Goal: Transaction & Acquisition: Purchase product/service

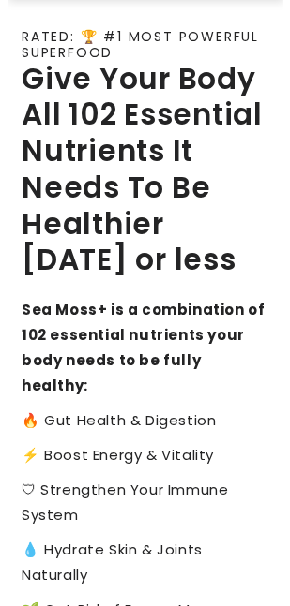
scroll to position [375, 0]
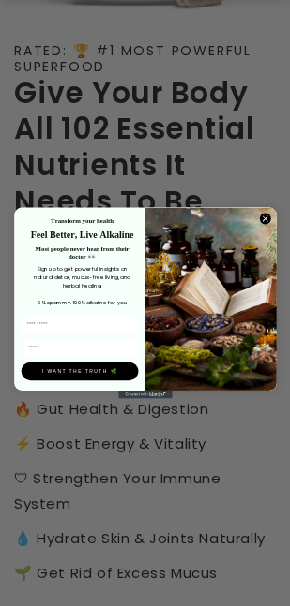
click at [266, 221] on circle "Close dialog" at bounding box center [264, 219] width 11 height 11
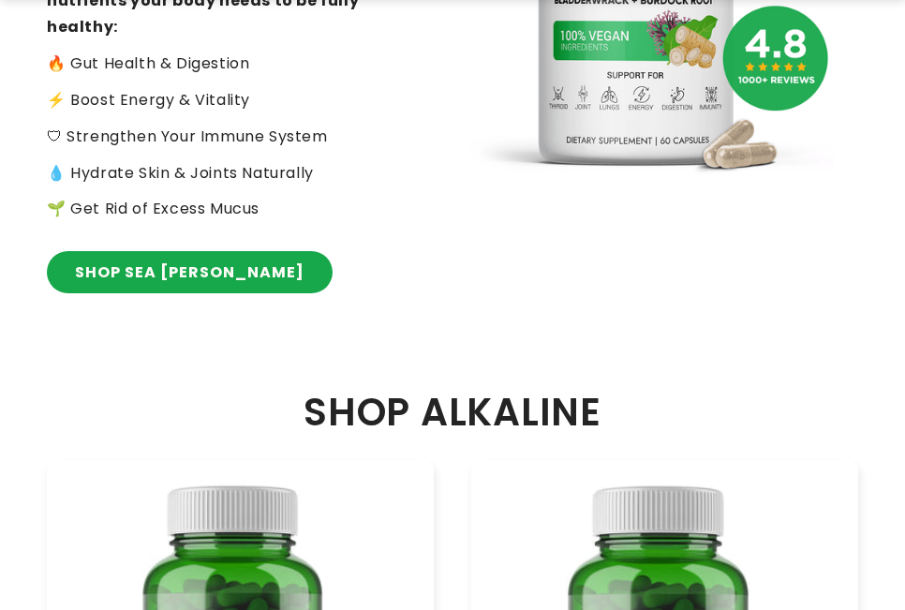
scroll to position [1031, 0]
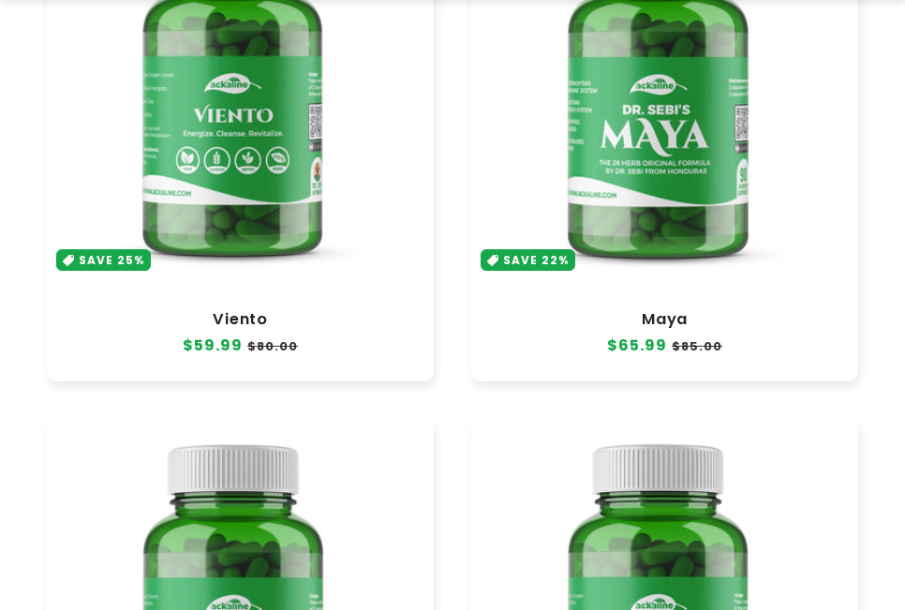
click at [270, 310] on link "Viento" at bounding box center [241, 319] width 350 height 19
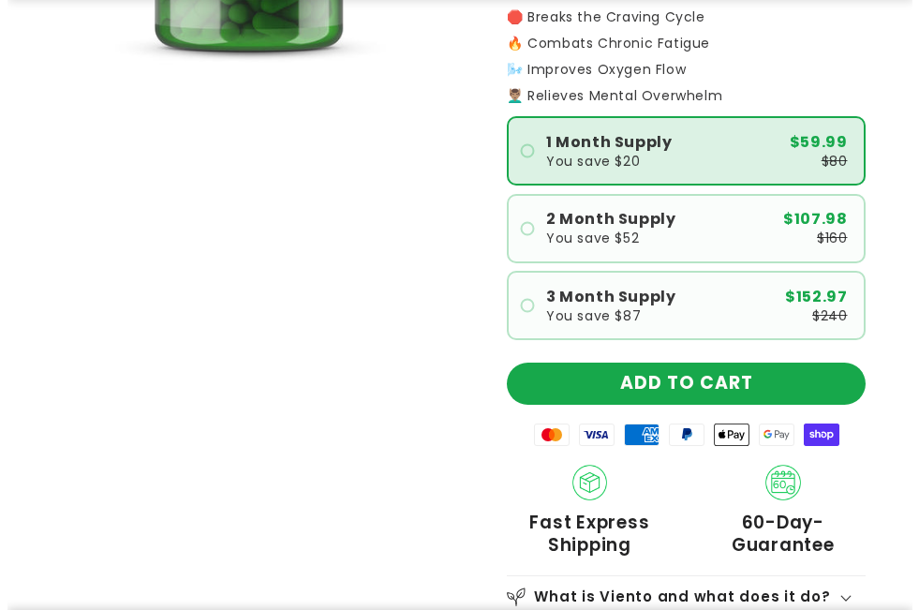
scroll to position [469, 0]
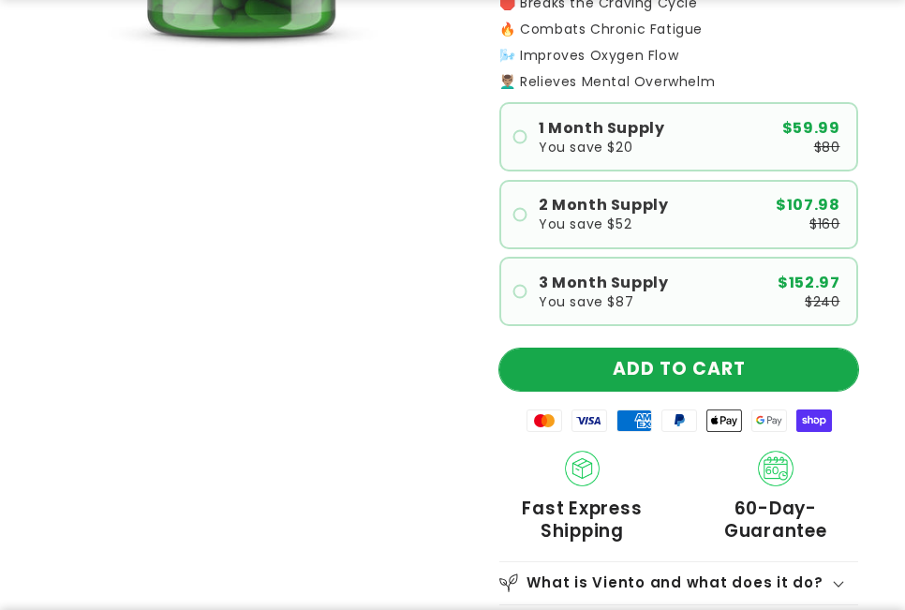
click at [645, 349] on button "ADD TO CART" at bounding box center [679, 370] width 359 height 42
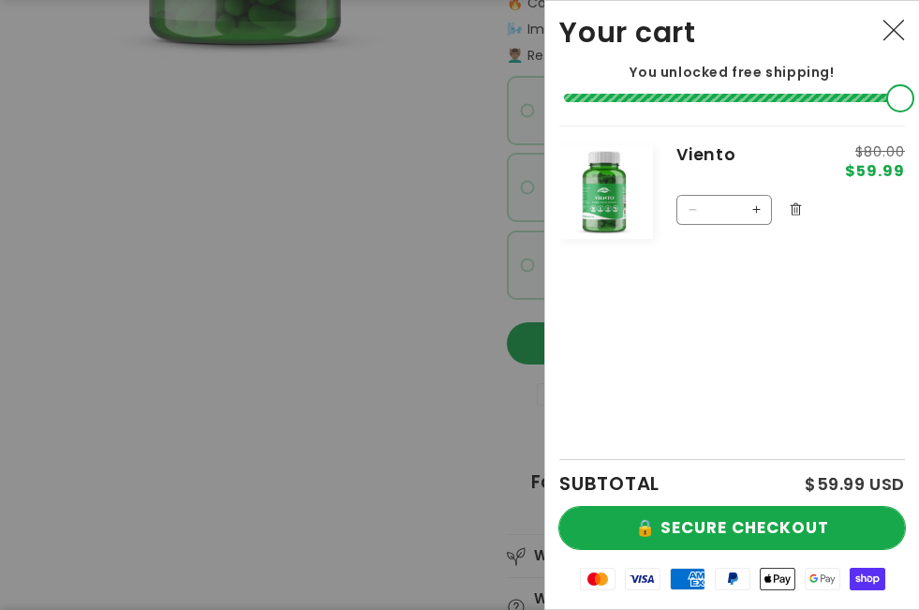
click at [757, 517] on button "🔒 SECURE CHECKOUT" at bounding box center [733, 528] width 346 height 42
